Goal: Obtain resource: Obtain resource

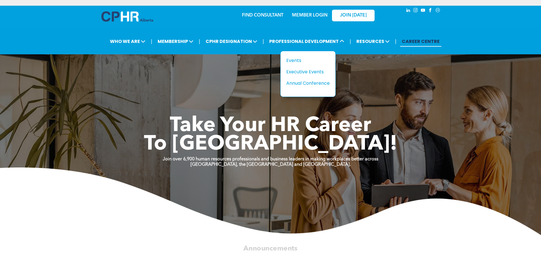
click at [282, 36] on div "Events" at bounding box center [305, 60] width 39 height 7
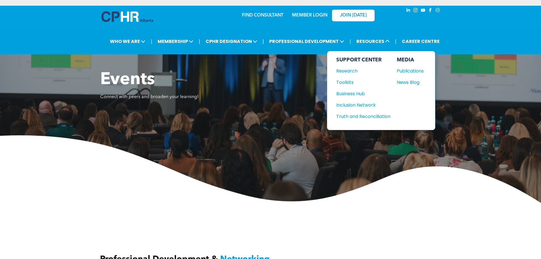
click at [356, 91] on div "Business Hub" at bounding box center [360, 93] width 49 height 7
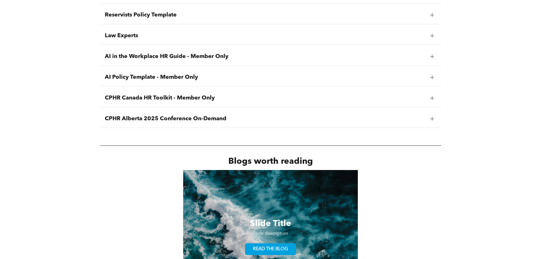
scroll to position [766, 0]
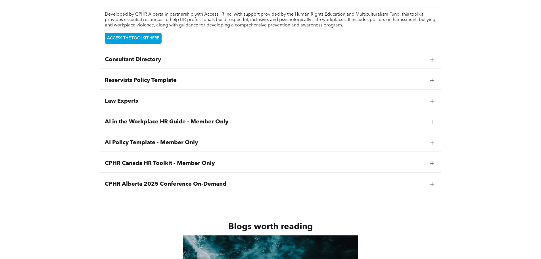
click at [152, 186] on span "CPHR Alberta 2025 Conference On-Demand" at bounding box center [265, 184] width 321 height 7
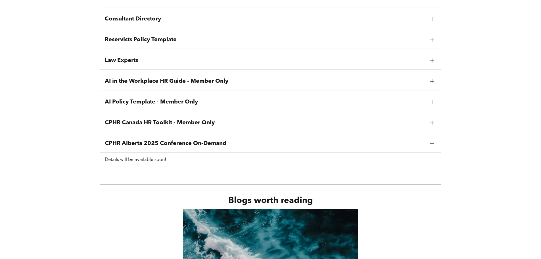
click at [150, 126] on span "CPHR Canada HR Toolkit - Member Only" at bounding box center [265, 122] width 321 height 7
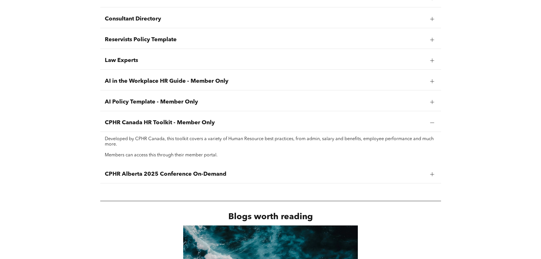
click at [149, 102] on span "AI Policy Template - Member Only" at bounding box center [265, 101] width 321 height 7
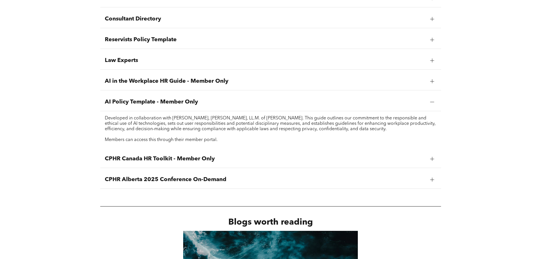
click at [148, 79] on span "AI in the Workplace HR Guide - Member Only" at bounding box center [265, 81] width 321 height 7
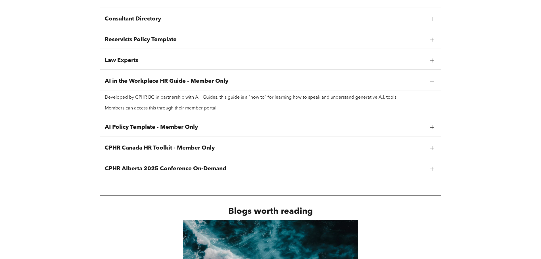
click at [131, 61] on span "Law Experts" at bounding box center [265, 60] width 321 height 7
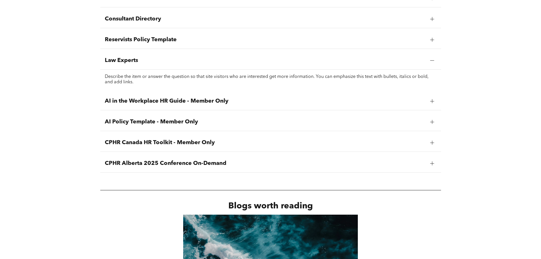
click at [134, 41] on span "Reservists Policy Template" at bounding box center [265, 39] width 321 height 7
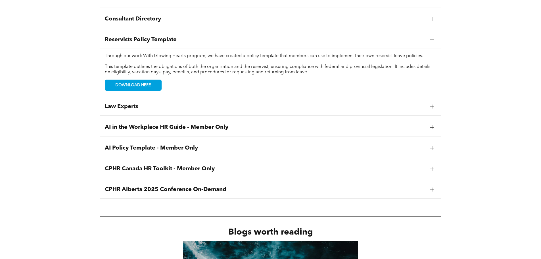
click at [124, 110] on div "Law Experts" at bounding box center [270, 107] width 341 height 18
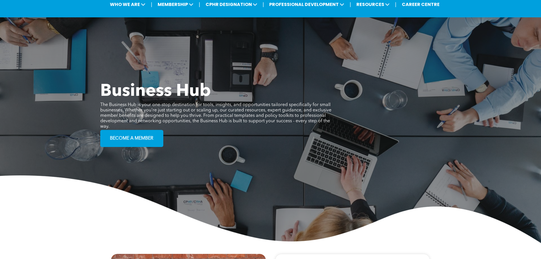
scroll to position [0, 0]
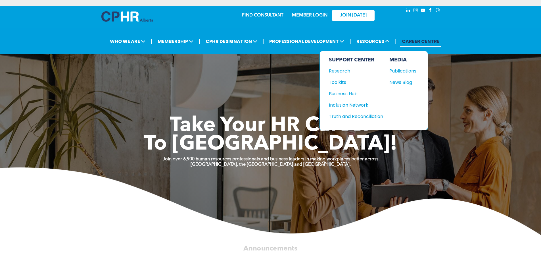
click at [345, 91] on div "Business Hub" at bounding box center [353, 93] width 49 height 7
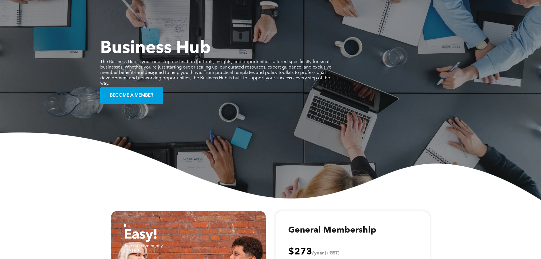
scroll to position [114, 0]
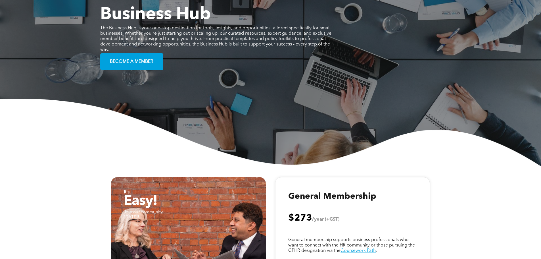
click at [146, 40] on span "The Business Hub is your one-stop destination for tools, insights, and opportun…" at bounding box center [215, 39] width 231 height 26
